Goal: Information Seeking & Learning: Check status

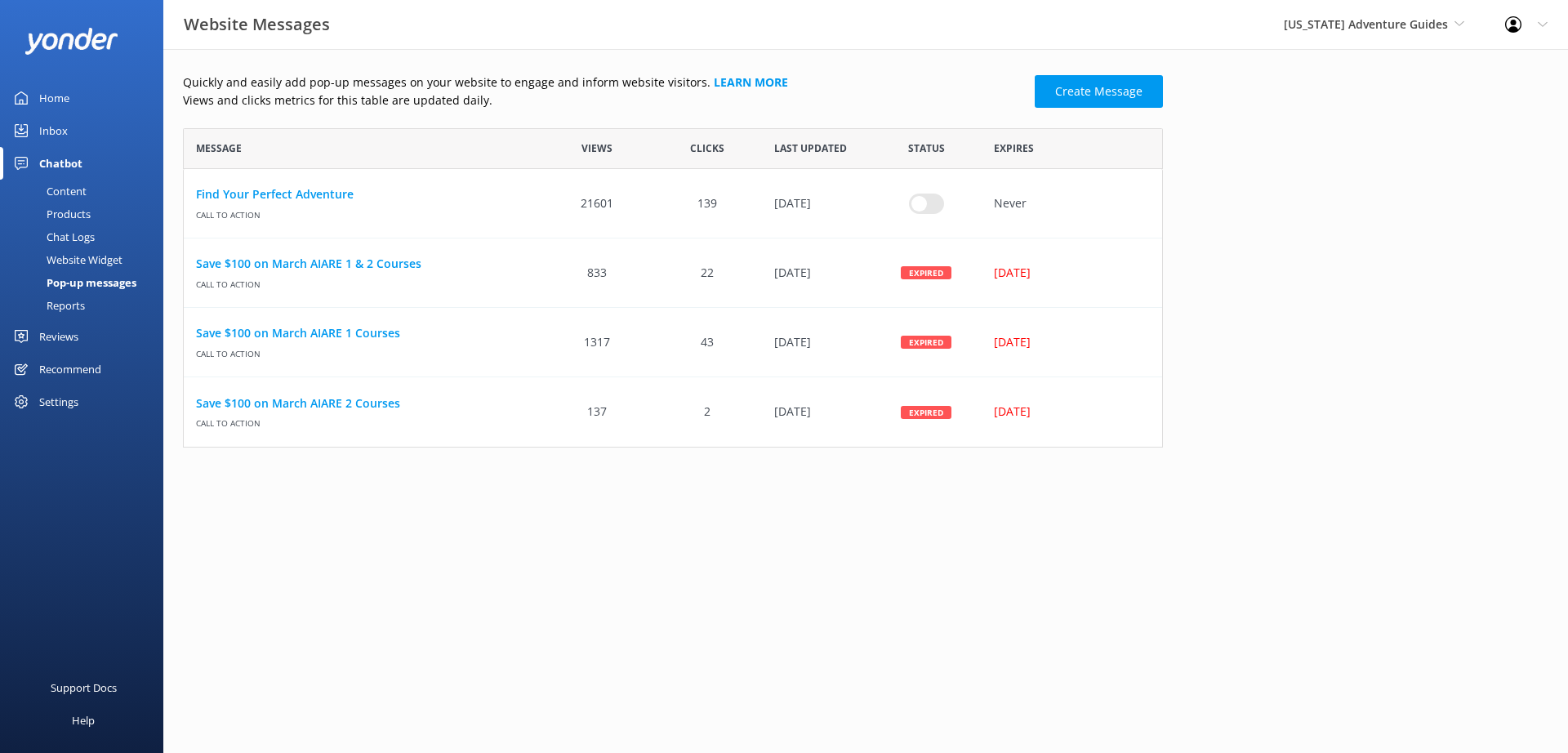
scroll to position [307, 968]
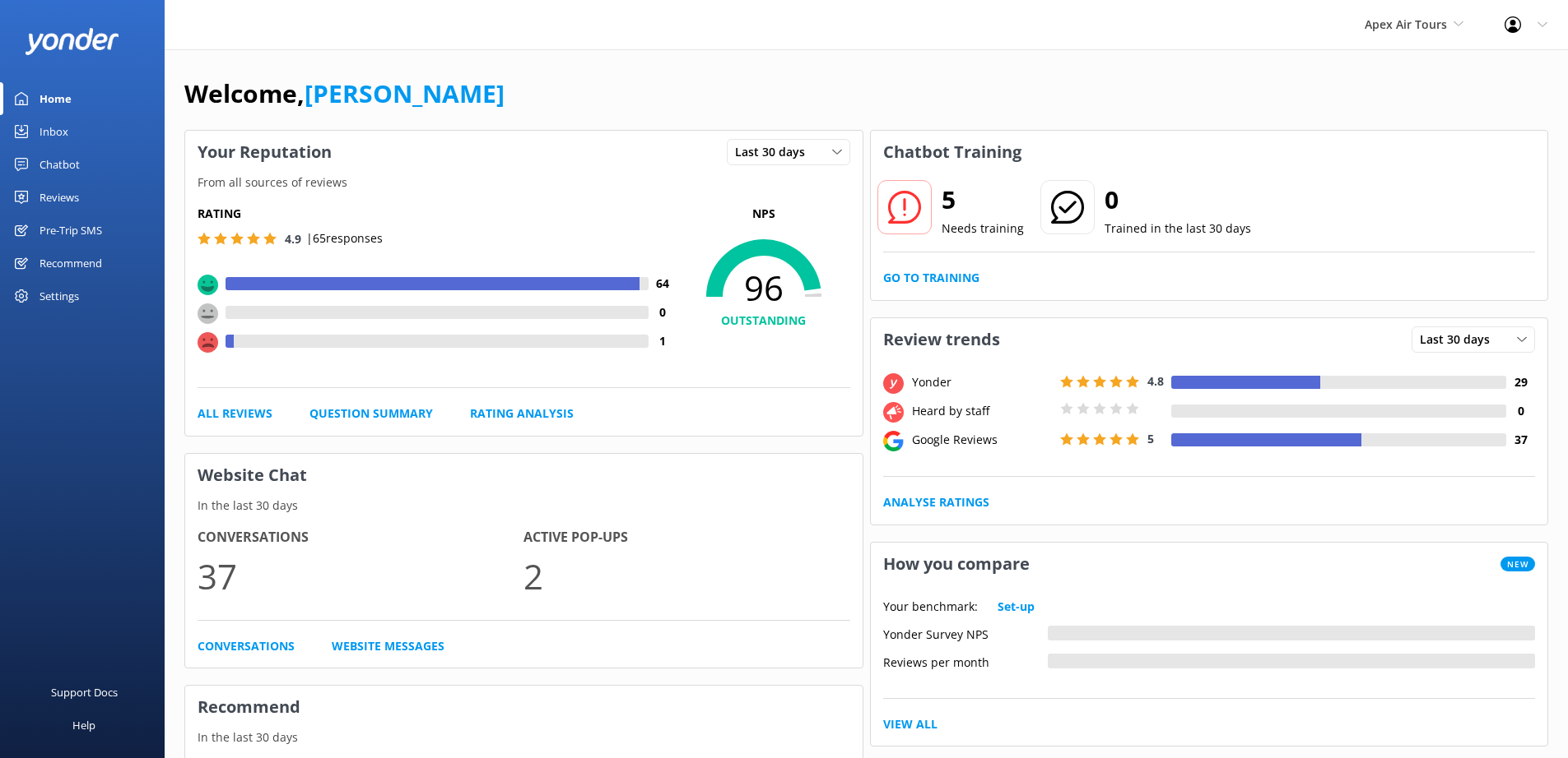
click at [71, 201] on div "Reviews" at bounding box center [60, 197] width 40 height 33
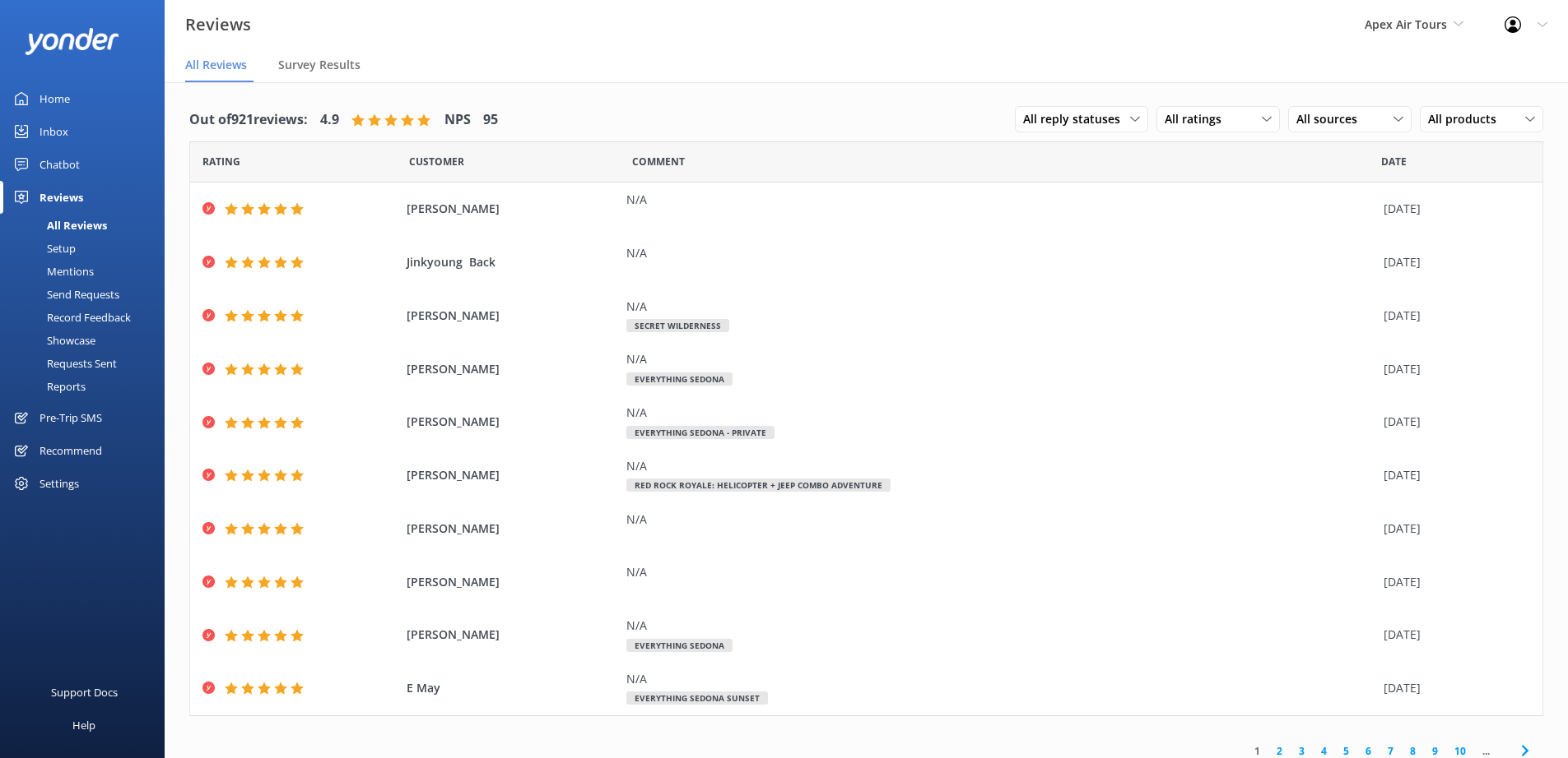
click at [76, 365] on div "Requests Sent" at bounding box center [63, 363] width 107 height 23
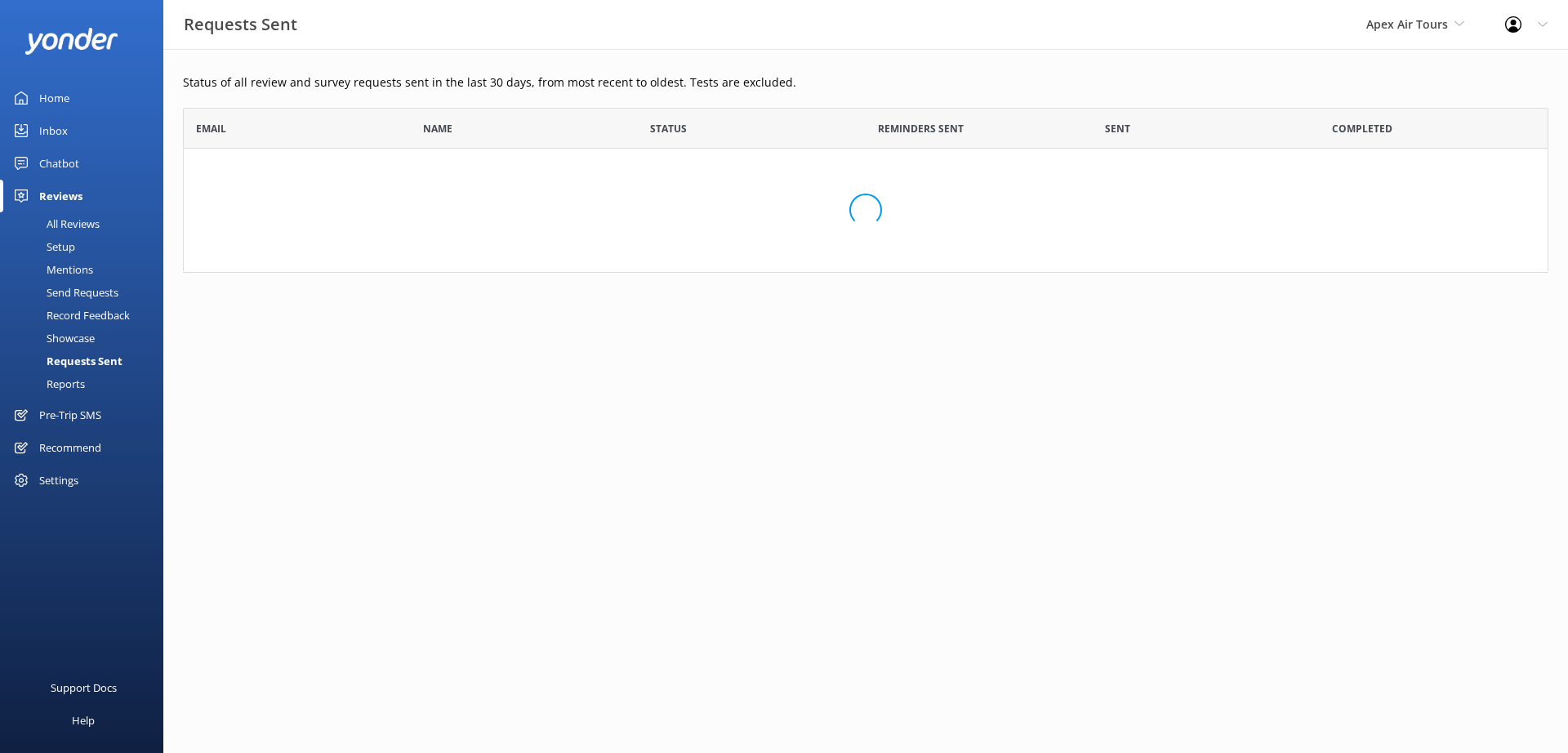
scroll to position [439, 1353]
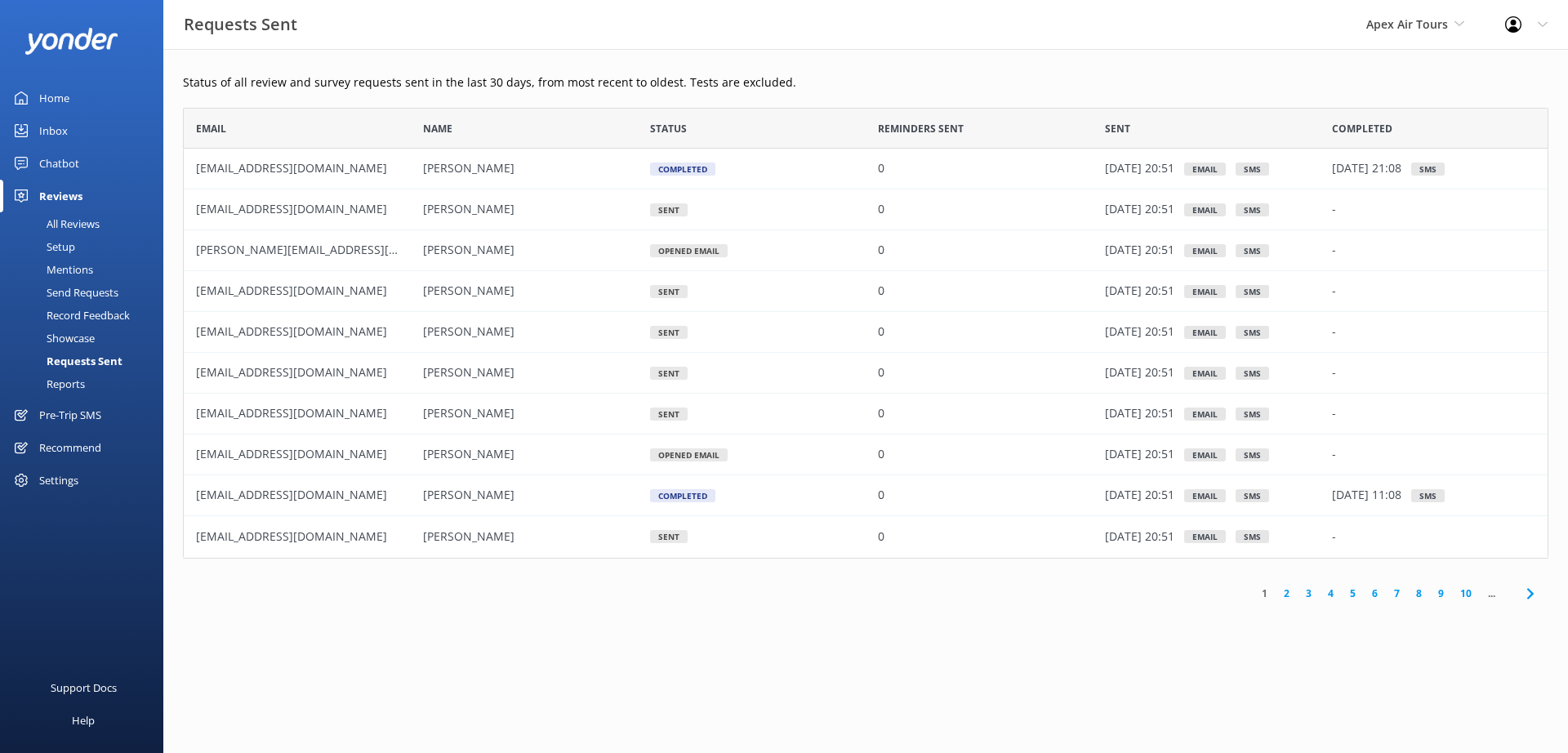
click at [1289, 598] on link "2" at bounding box center [1286, 593] width 22 height 15
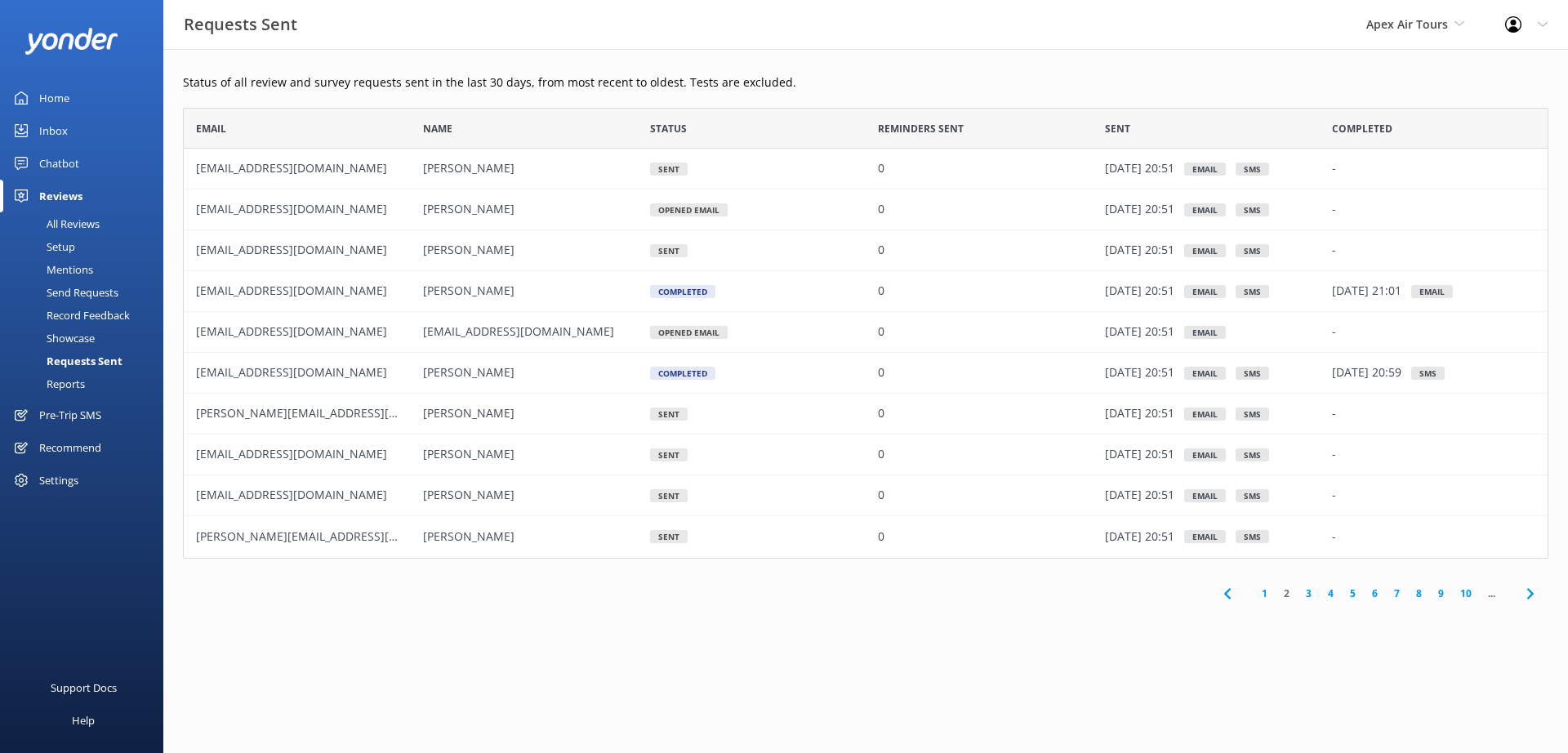
click at [1308, 597] on link "3" at bounding box center [1309, 593] width 22 height 15
click at [1333, 596] on link "4" at bounding box center [1331, 593] width 22 height 15
click at [1351, 596] on link "5" at bounding box center [1353, 593] width 22 height 15
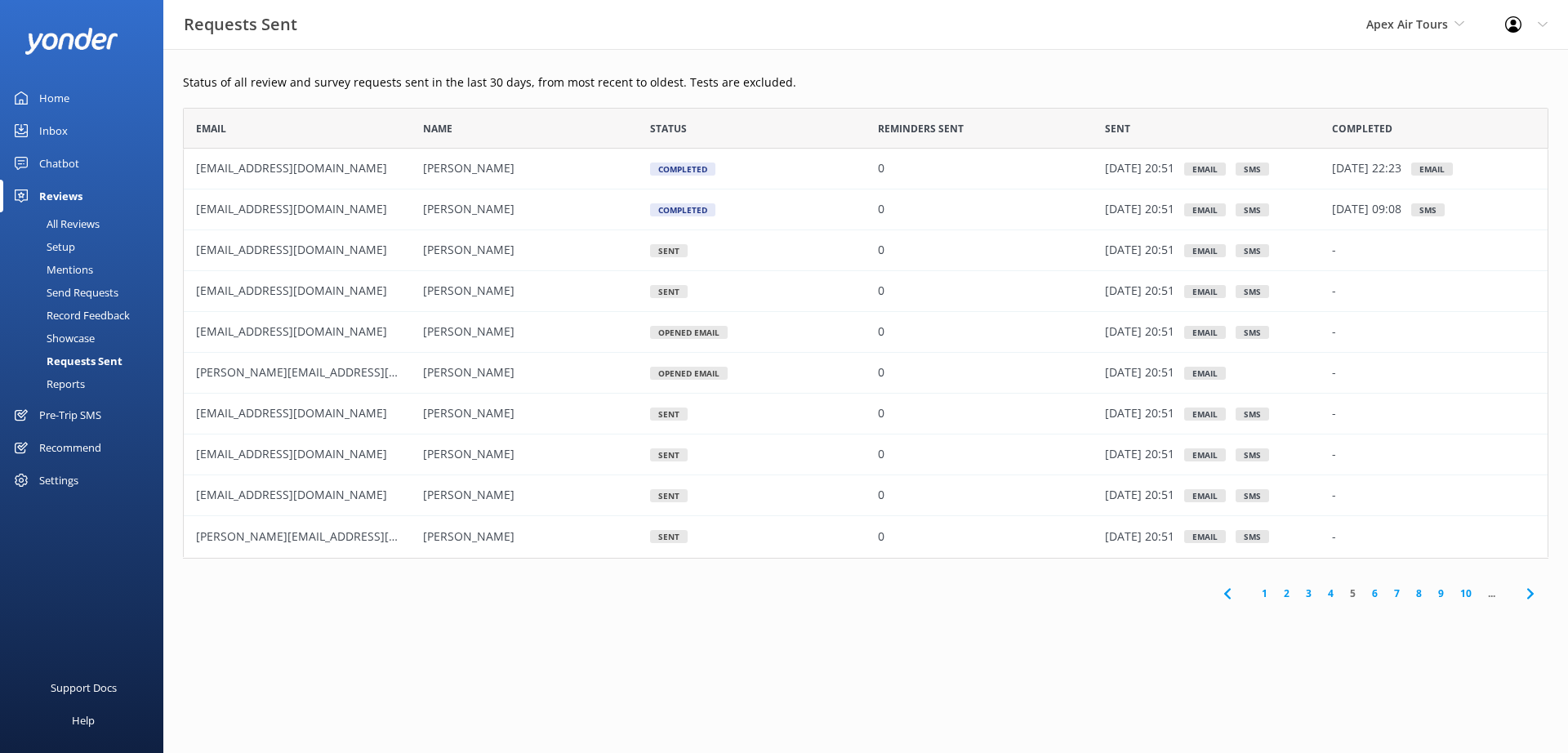
click at [1375, 596] on link "6" at bounding box center [1375, 593] width 22 height 15
click at [1366, 596] on link "7" at bounding box center [1369, 593] width 22 height 15
click at [1364, 593] on link "8" at bounding box center [1364, 593] width 22 height 15
click at [1465, 596] on link "13" at bounding box center [1466, 593] width 27 height 15
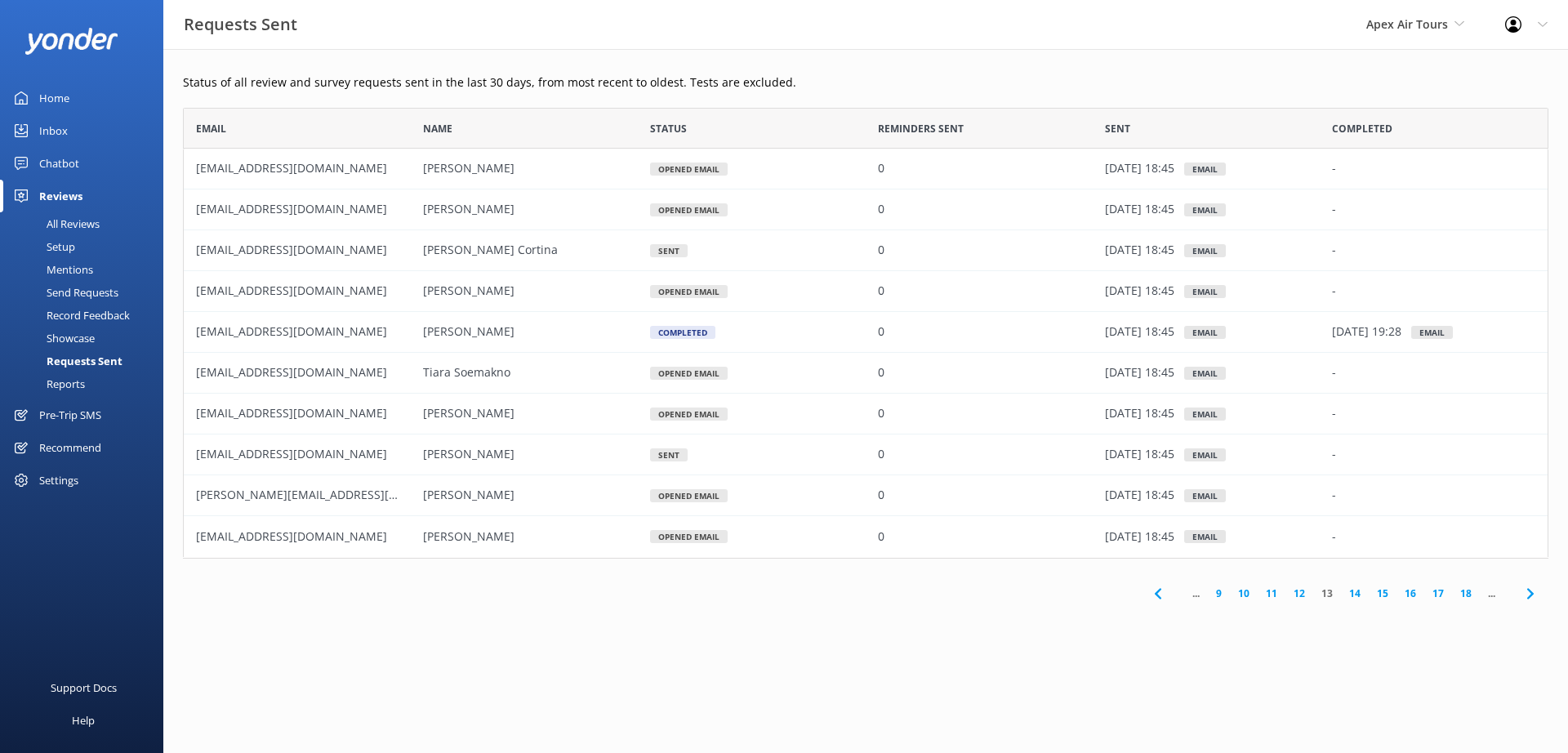
click at [1465, 596] on link "18" at bounding box center [1466, 593] width 27 height 15
click at [1465, 596] on link "23" at bounding box center [1466, 593] width 27 height 15
click at [1465, 596] on link "28" at bounding box center [1466, 593] width 27 height 15
click at [1465, 596] on link "33" at bounding box center [1466, 593] width 27 height 15
click at [1488, 594] on link "38" at bounding box center [1489, 593] width 27 height 15
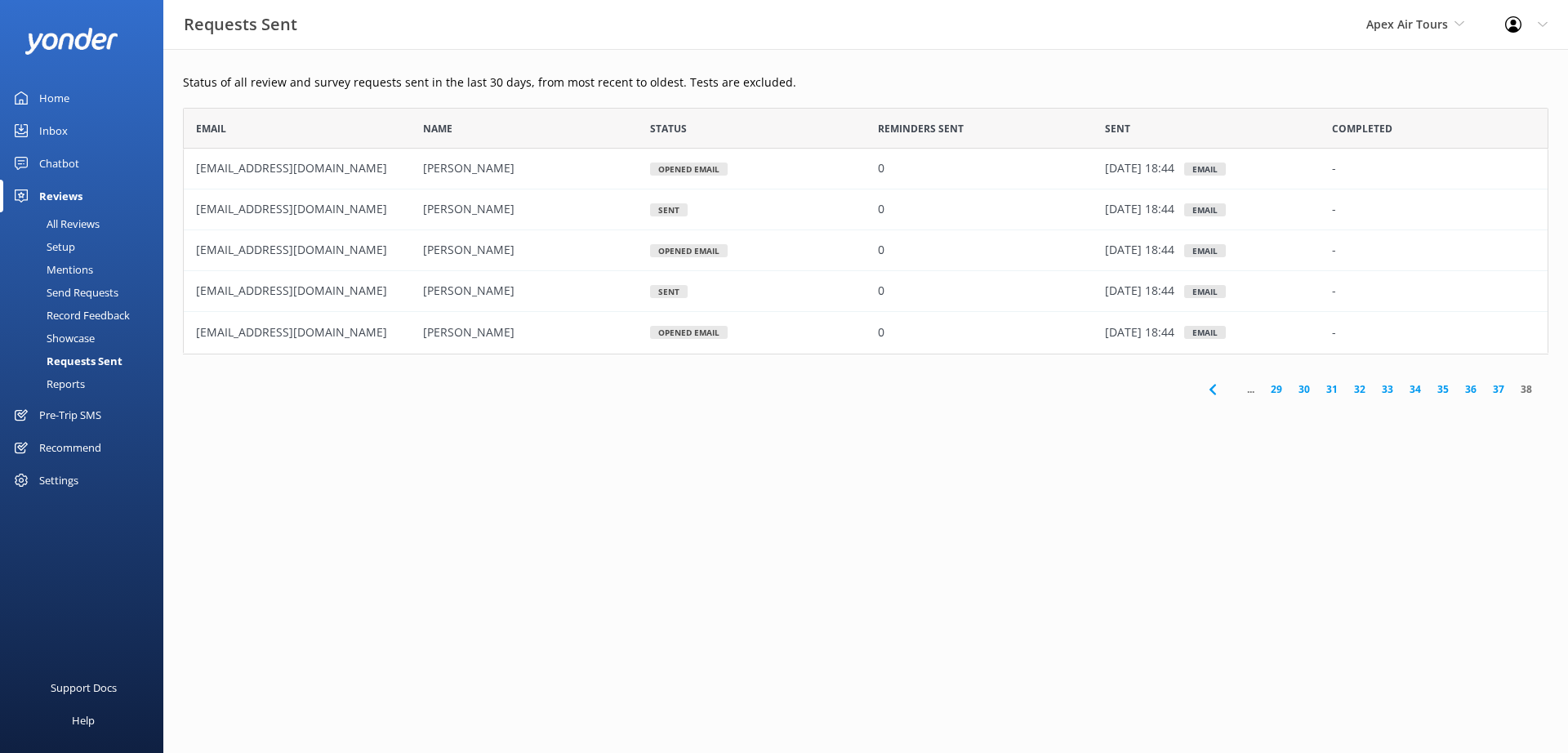
scroll to position [234, 1353]
click at [830, 723] on html "Requests Sent Apex Air Tours Yonder Zipline Chad's River Rafting Chipper's Adve…" at bounding box center [784, 376] width 1568 height 753
click at [1256, 392] on span "..." at bounding box center [1250, 389] width 24 height 15
click at [1250, 392] on span "..." at bounding box center [1250, 389] width 24 height 15
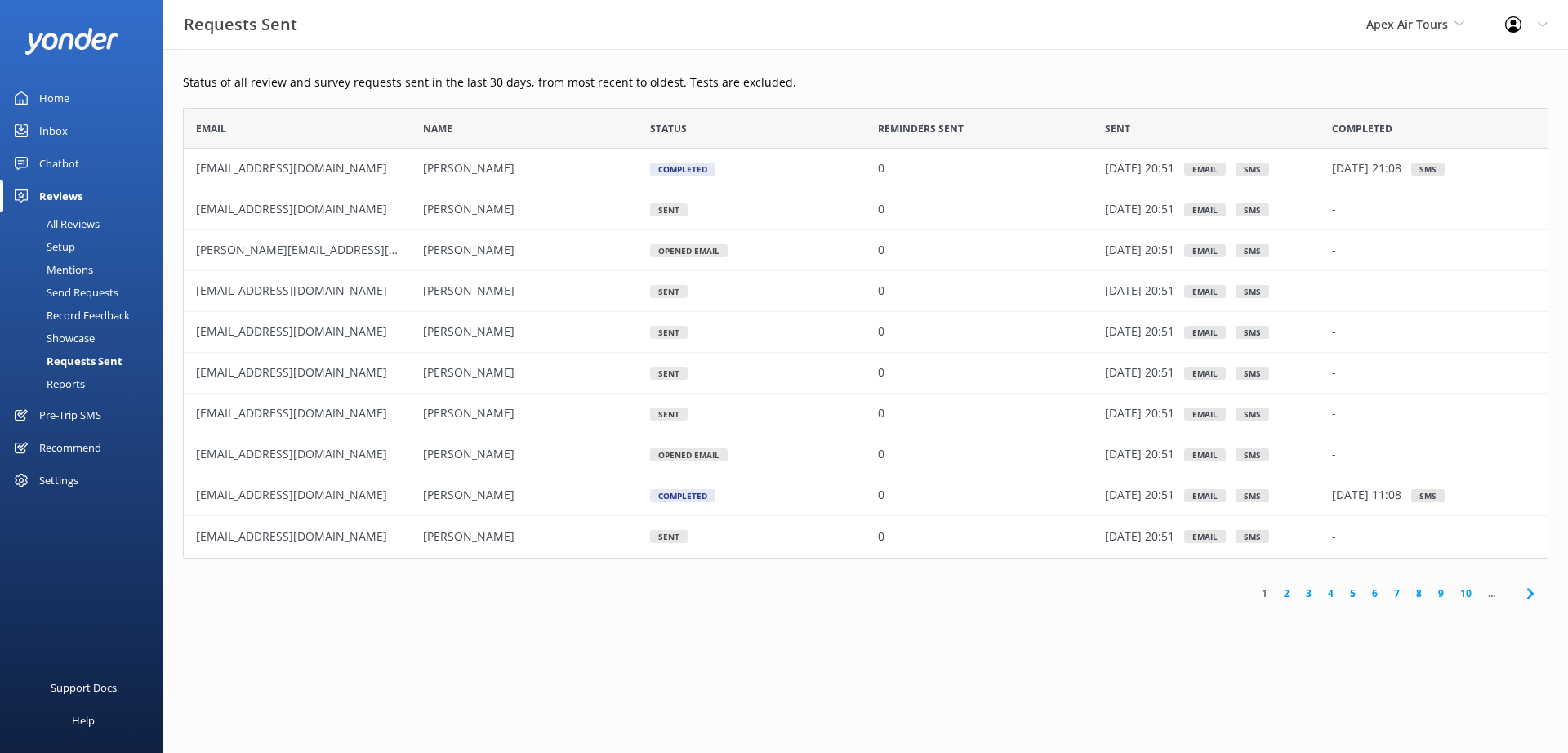
scroll to position [439, 1353]
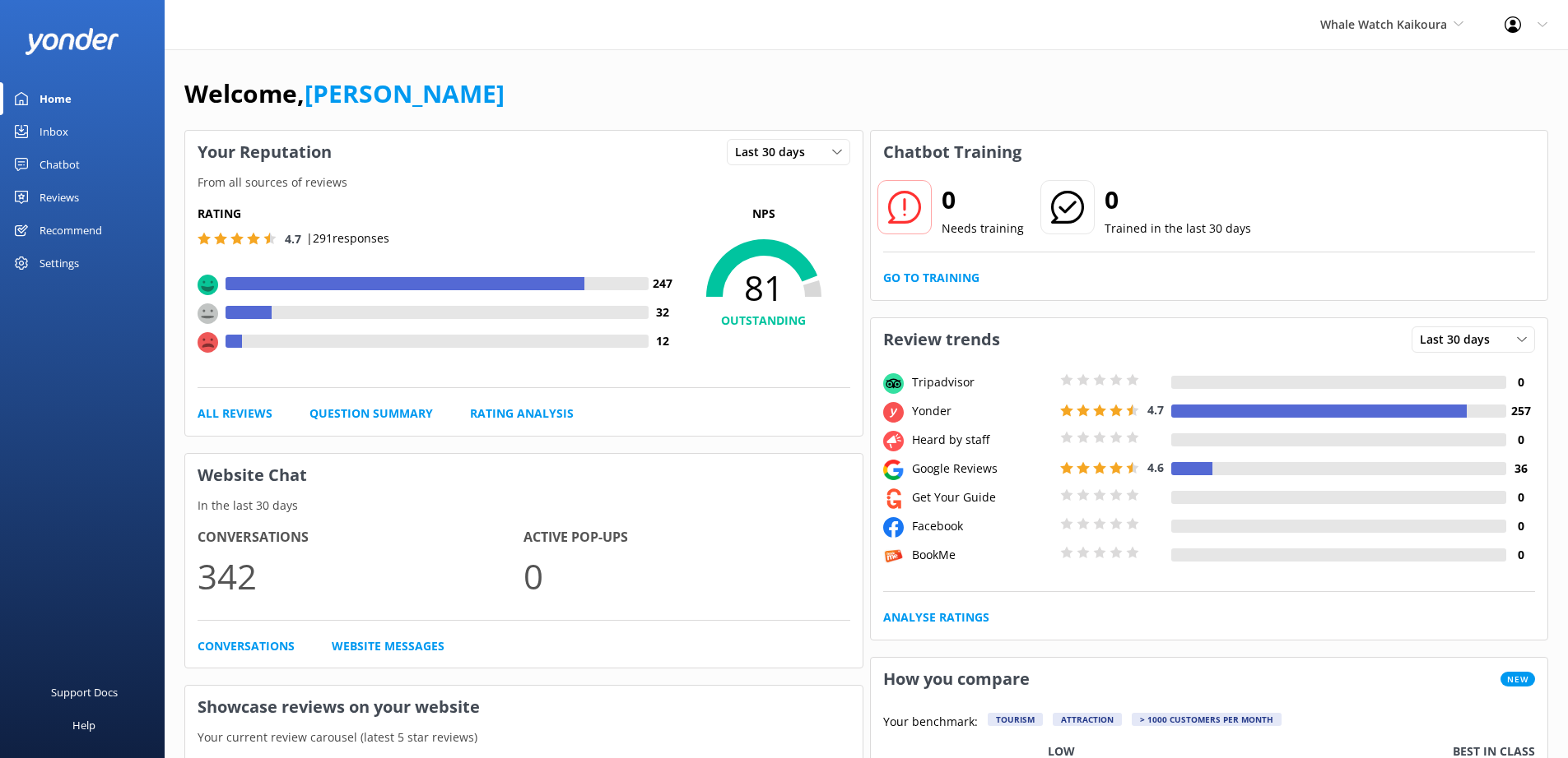
click at [54, 201] on div "Reviews" at bounding box center [60, 197] width 40 height 33
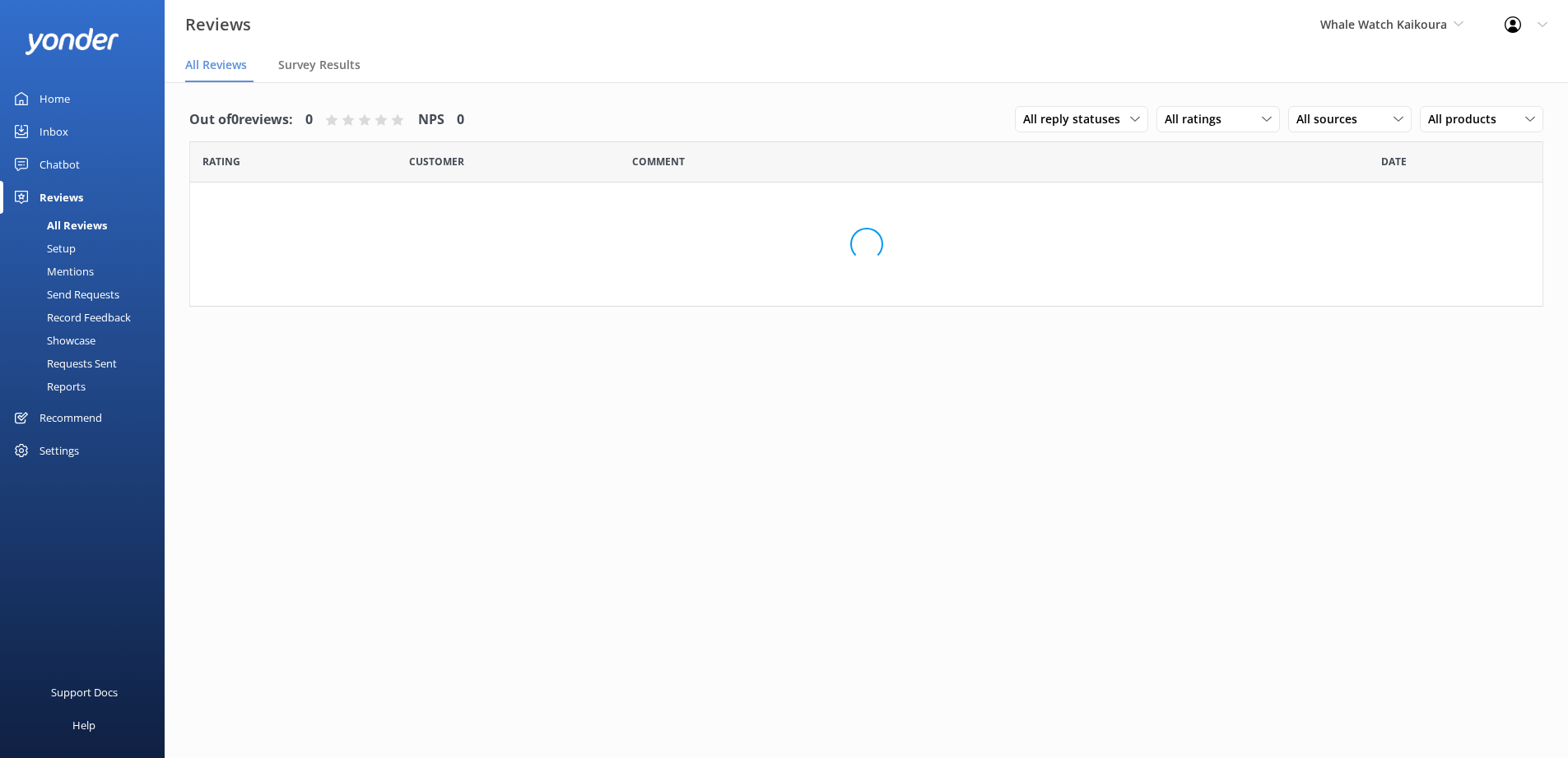
click at [86, 362] on div "Requests Sent" at bounding box center [63, 363] width 107 height 23
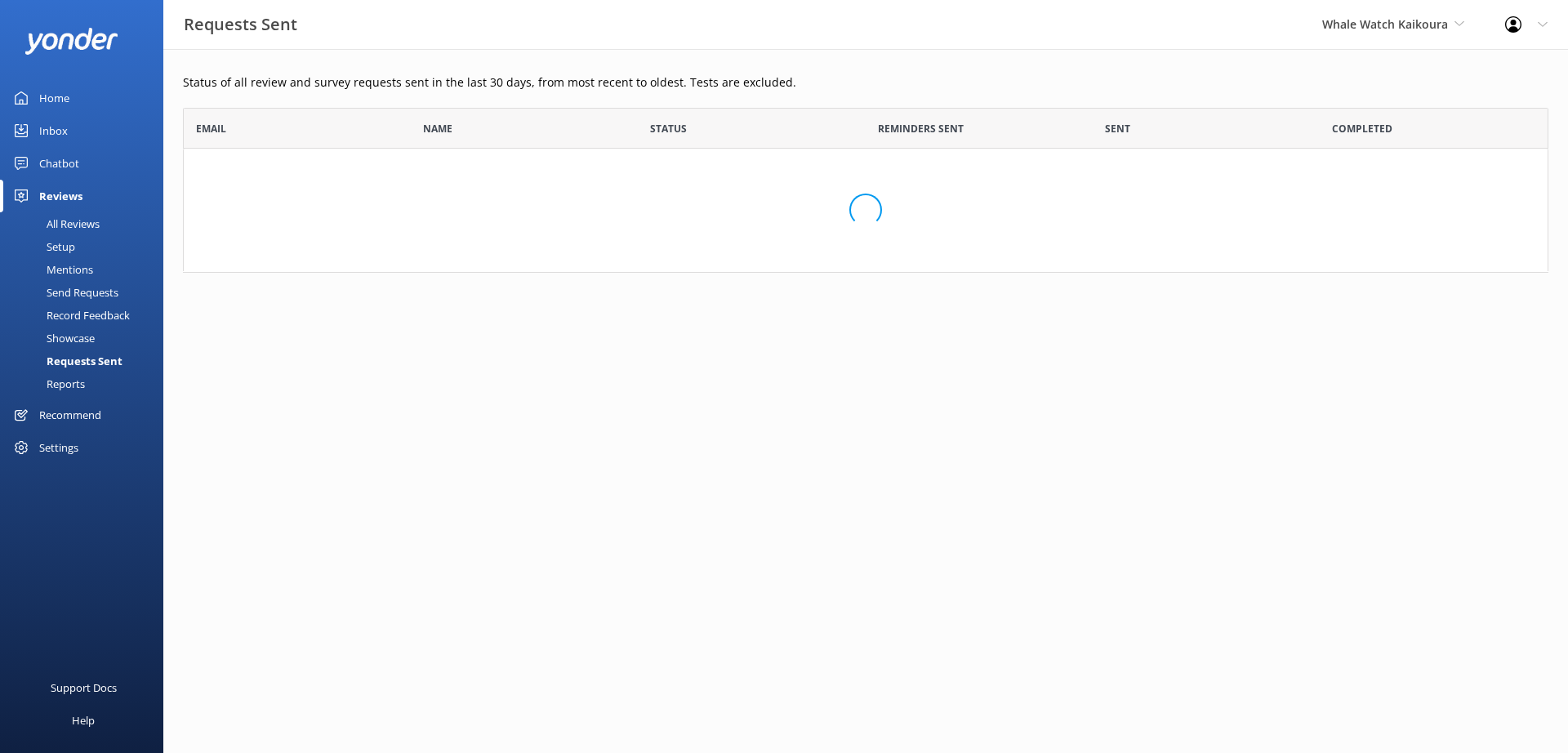
scroll to position [439, 1353]
